Goal: Task Accomplishment & Management: Manage account settings

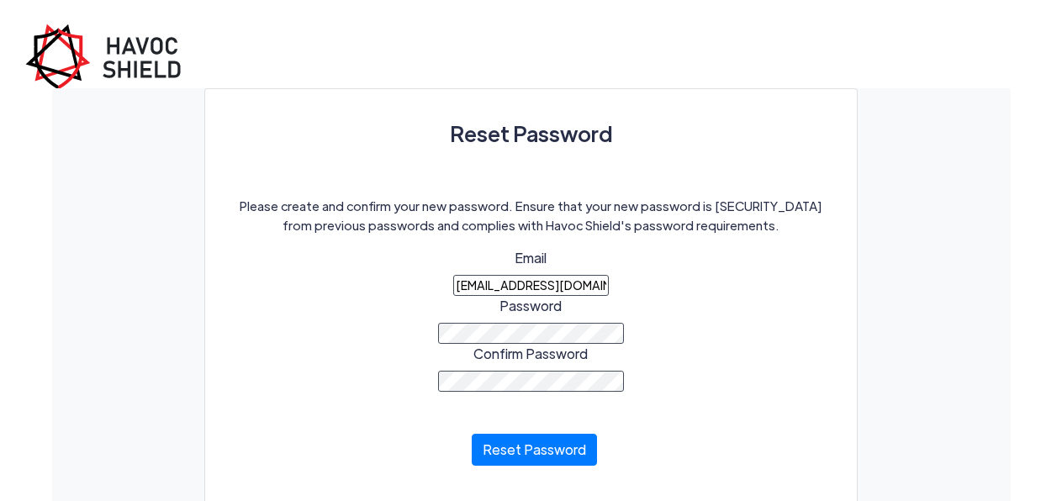
click at [419, 319] on div "Please create and confirm your new password. Ensure that your new password is d…" at bounding box center [531, 342] width 604 height 291
click at [524, 456] on button "Reset Password" at bounding box center [534, 445] width 125 height 32
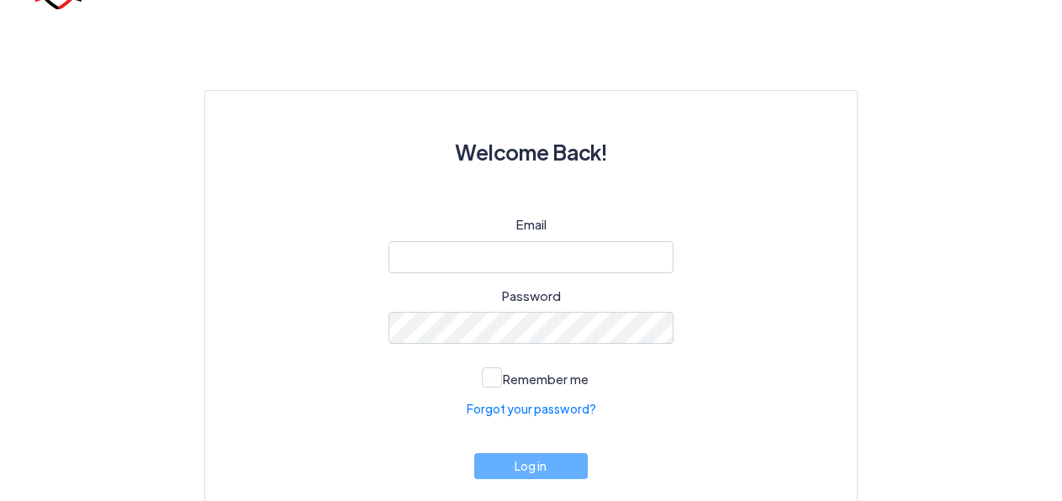
scroll to position [91, 0]
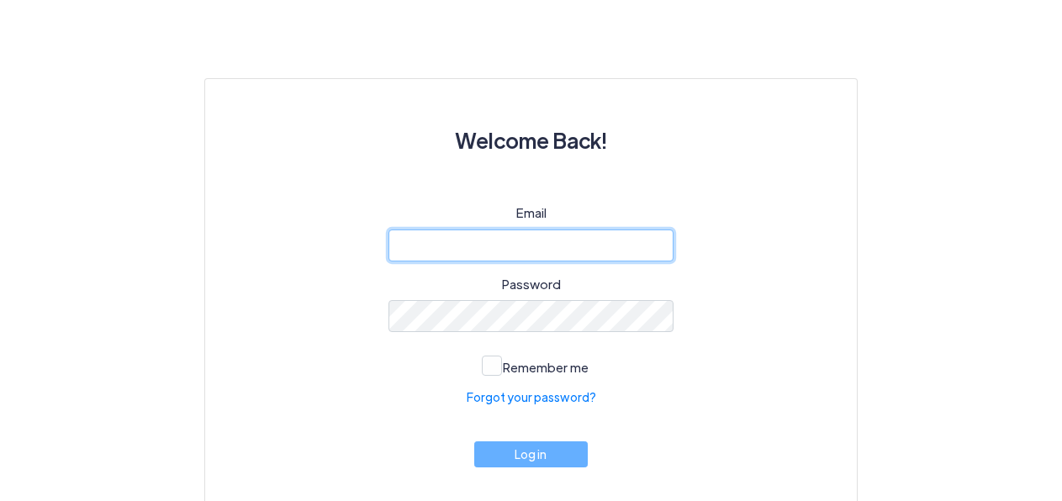
click at [465, 241] on input "email" at bounding box center [531, 245] width 286 height 32
type input "ben@b2mlaw.com"
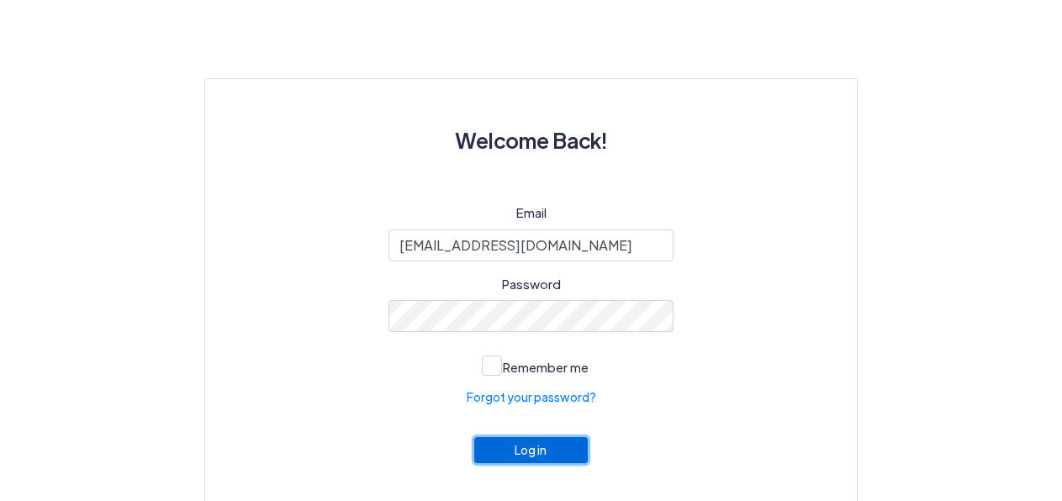
click at [578, 454] on button "Log in" at bounding box center [531, 450] width 114 height 26
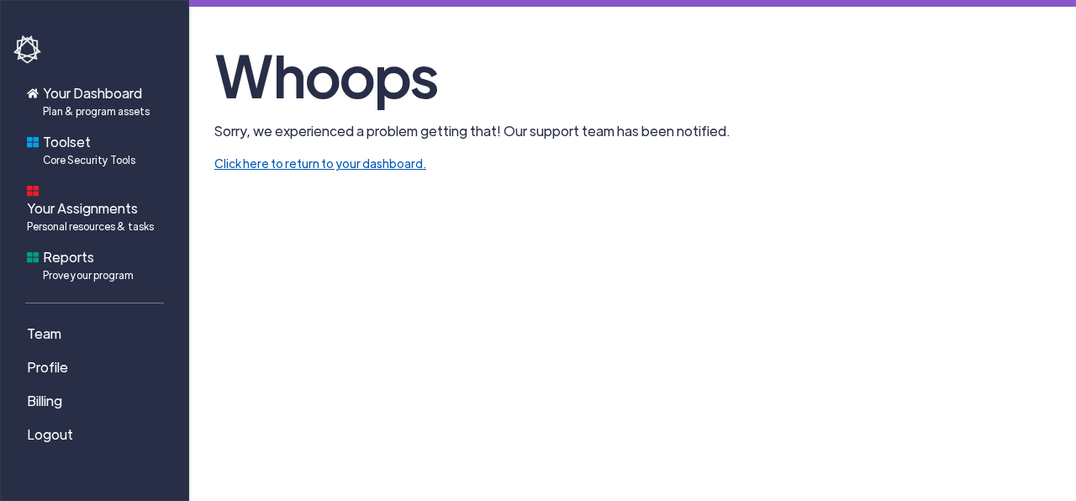
click at [319, 165] on link "Click here to return to your dashboard." at bounding box center [320, 162] width 212 height 15
